Goal: Task Accomplishment & Management: Complete application form

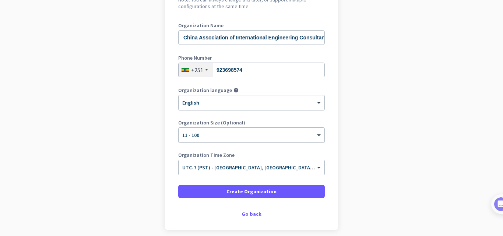
scroll to position [90, 0]
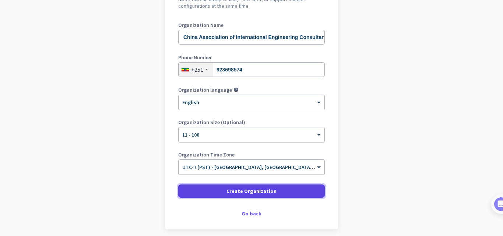
click at [270, 189] on span "Create Organization" at bounding box center [251, 190] width 50 height 7
click at [265, 194] on span "Create Organization" at bounding box center [251, 190] width 50 height 7
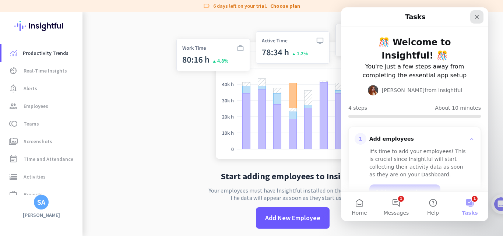
click at [478, 18] on icon "Close" at bounding box center [477, 17] width 4 height 4
